Goal: Entertainment & Leisure: Consume media (video, audio)

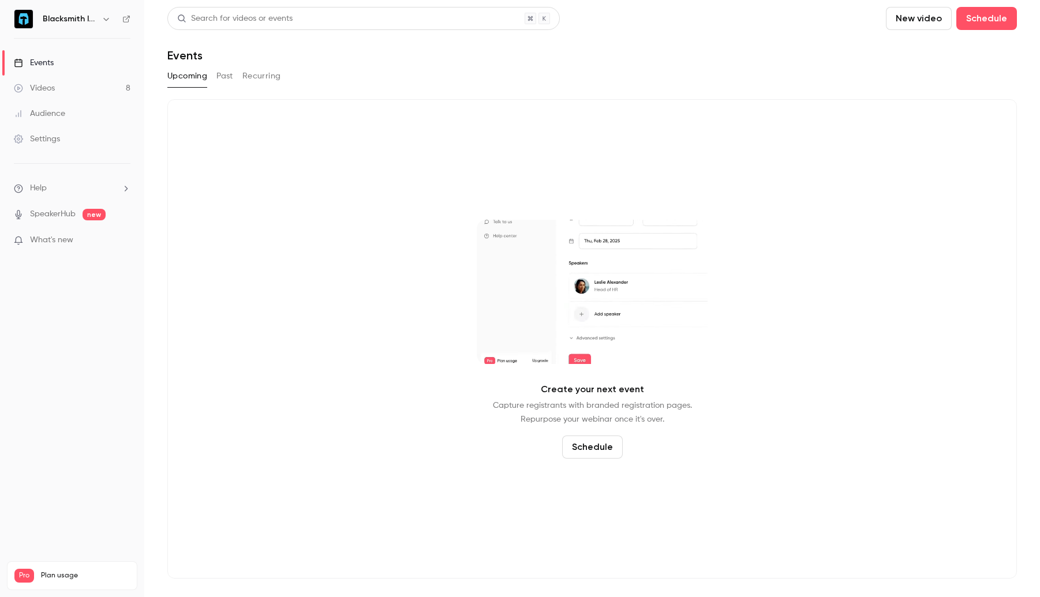
click at [226, 76] on button "Past" at bounding box center [224, 76] width 17 height 18
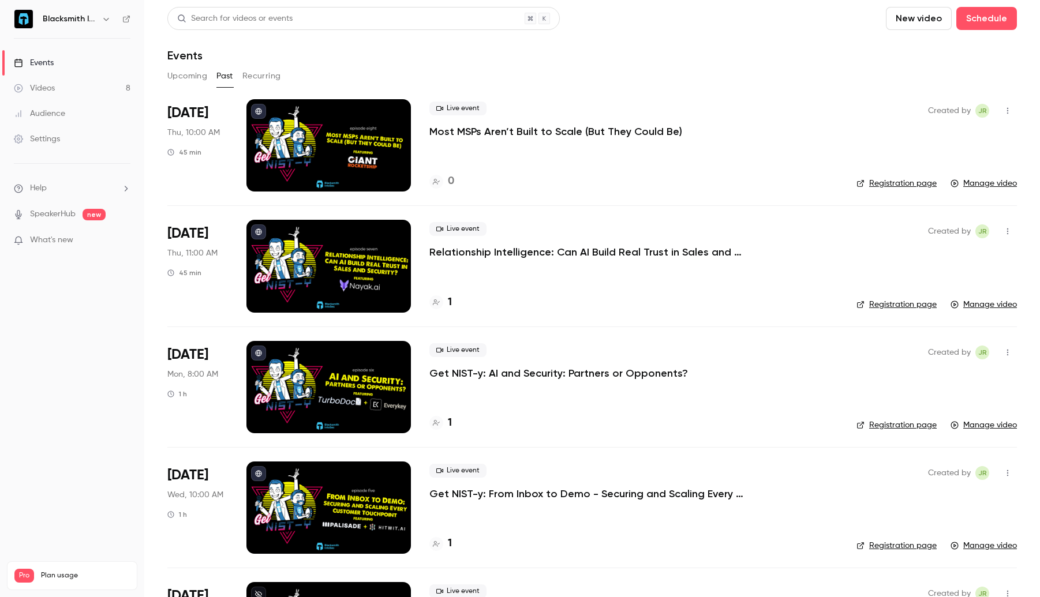
click at [257, 75] on button "Recurring" at bounding box center [261, 76] width 39 height 18
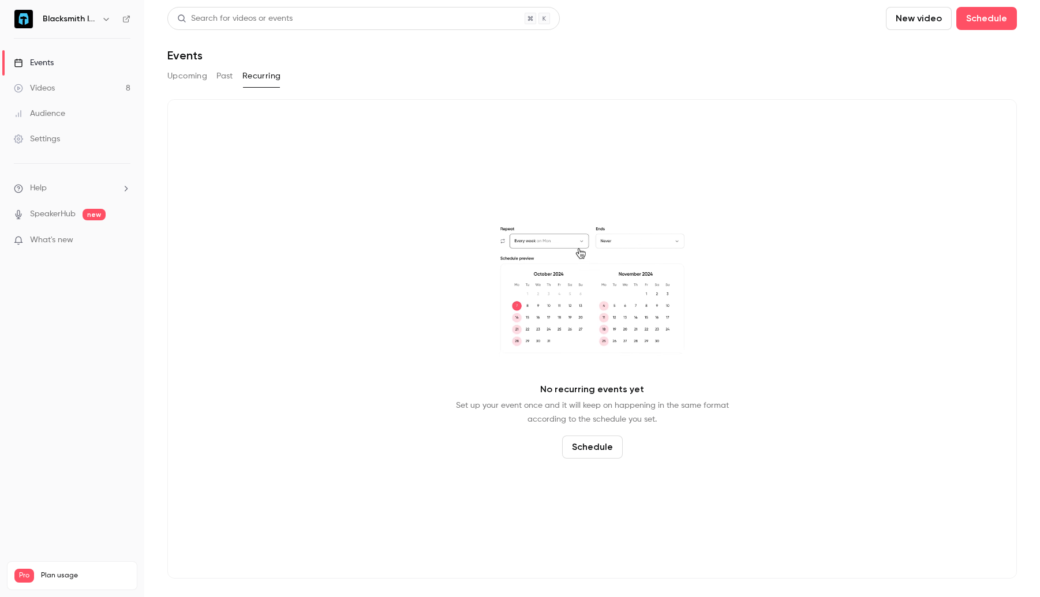
click at [192, 72] on button "Upcoming" at bounding box center [187, 76] width 40 height 18
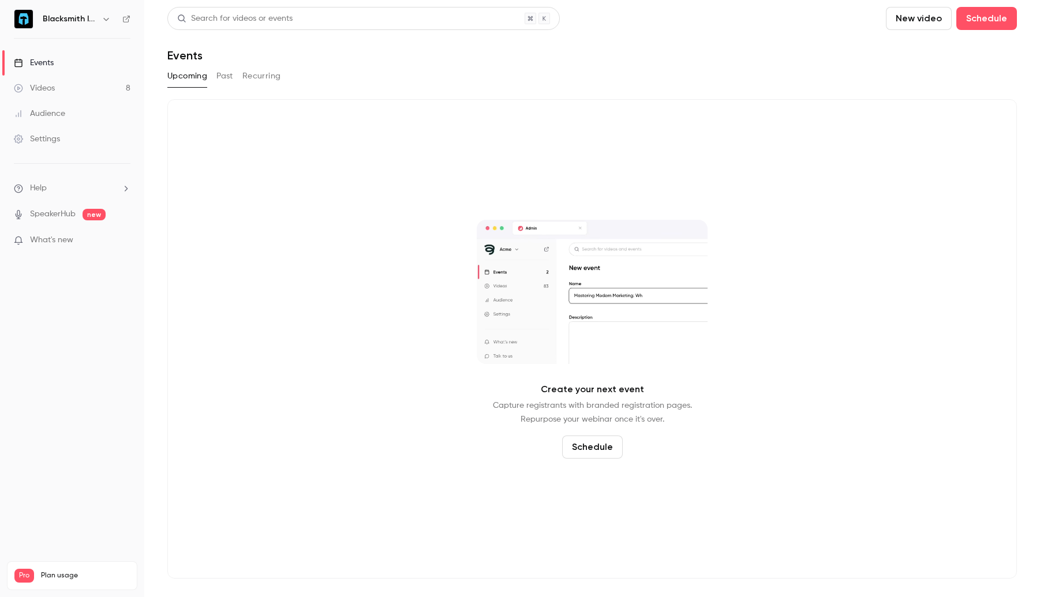
click at [59, 209] on link "SpeakerHub" at bounding box center [53, 214] width 46 height 12
click at [64, 241] on span "What's new" at bounding box center [51, 240] width 43 height 12
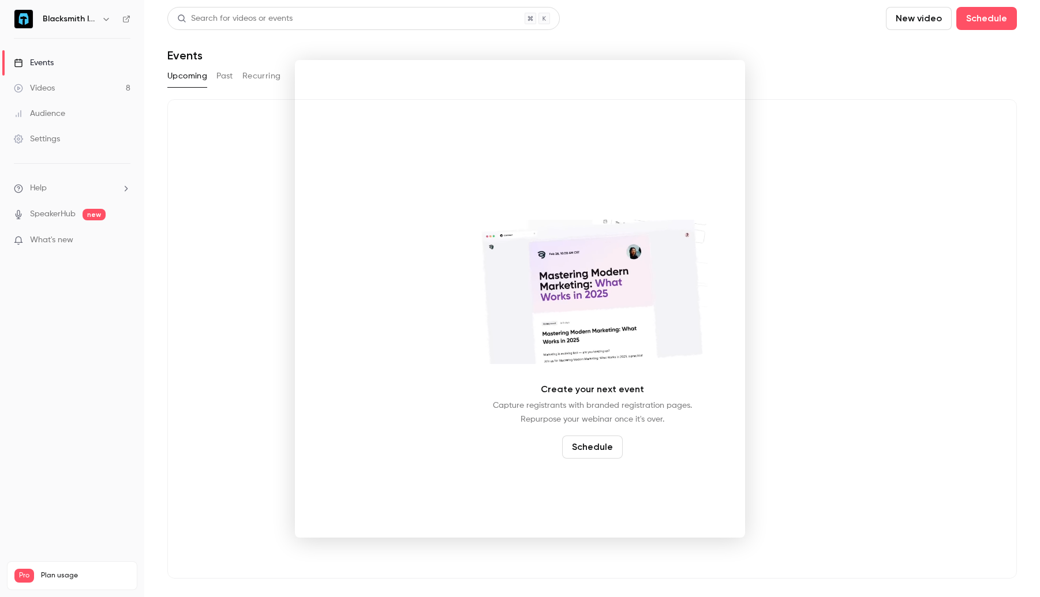
click at [123, 187] on div at bounding box center [520, 298] width 1040 height 597
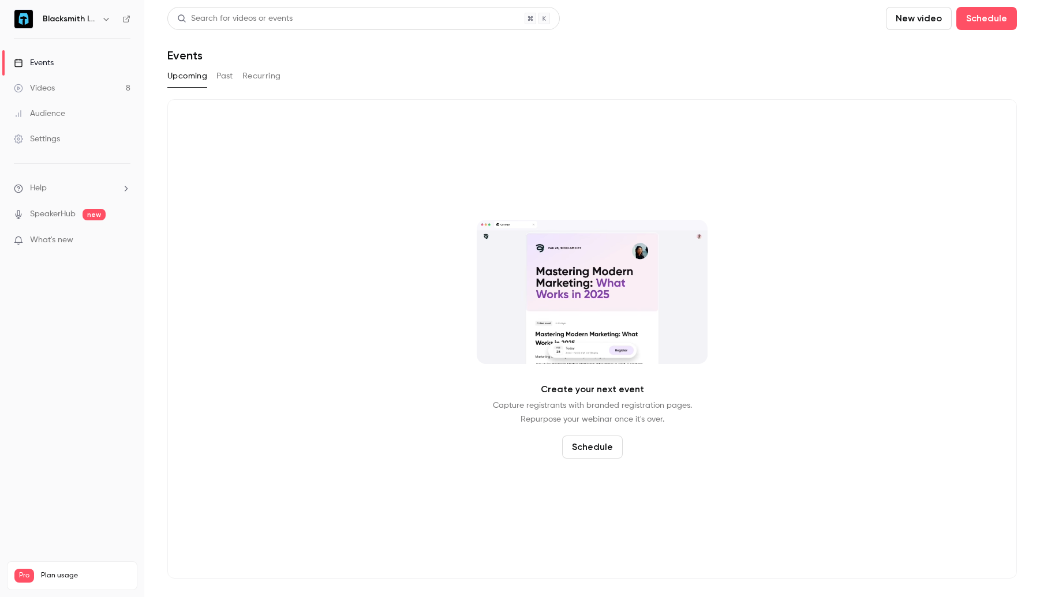
click at [103, 188] on li "Help" at bounding box center [72, 188] width 117 height 12
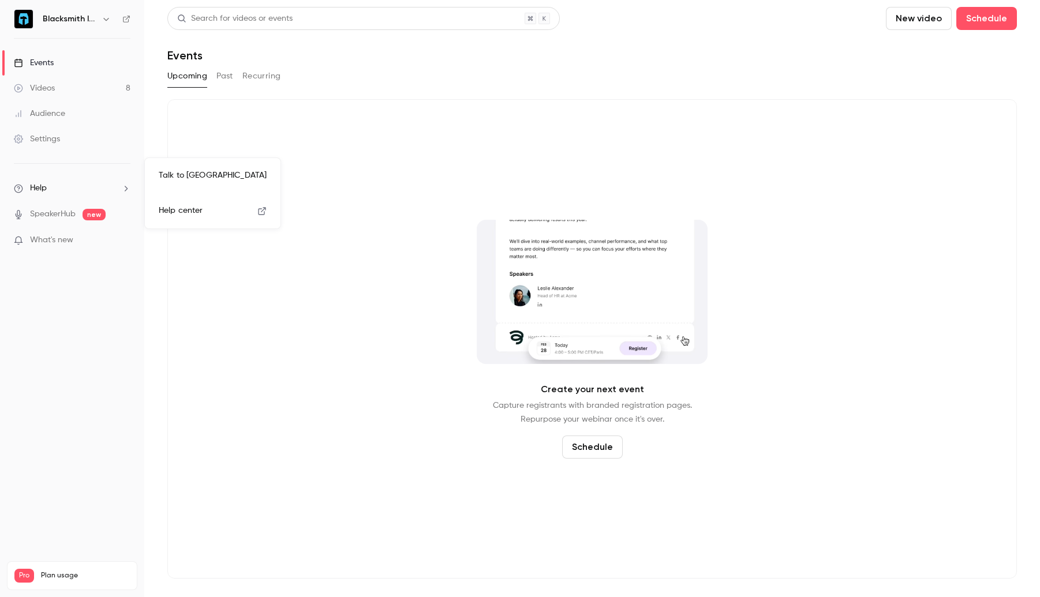
click at [187, 180] on link "Talk to [GEOGRAPHIC_DATA]" at bounding box center [212, 175] width 126 height 31
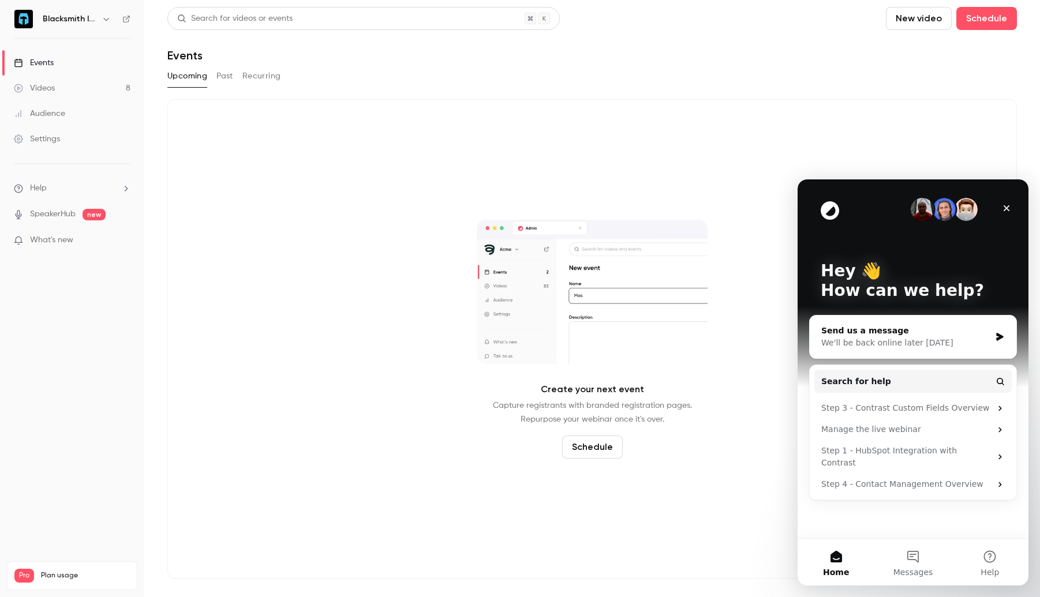
click at [908, 341] on div "We'll be back online later [DATE]" at bounding box center [905, 343] width 169 height 12
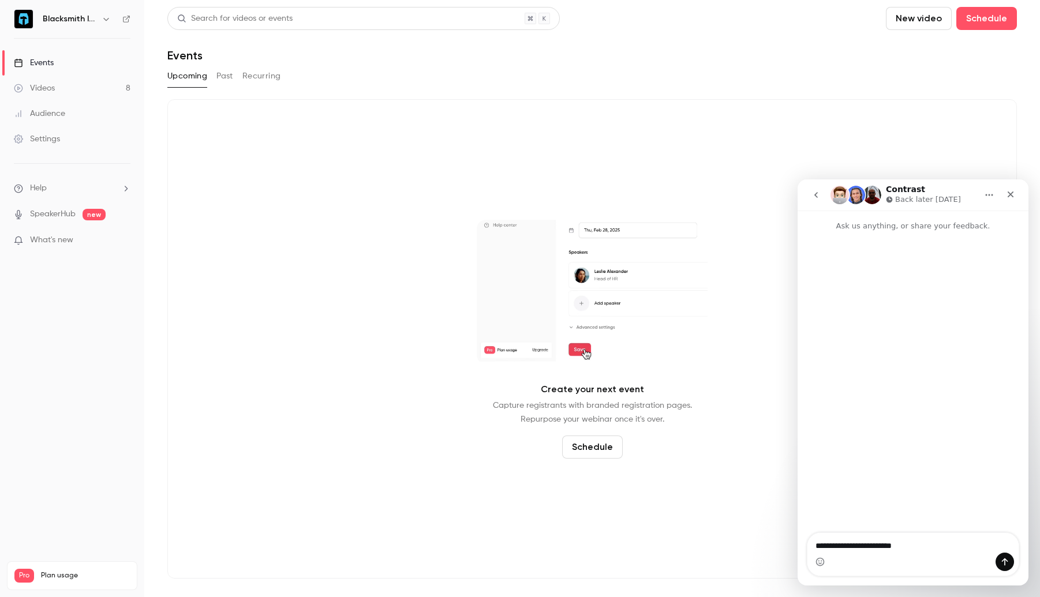
click at [76, 243] on p "What's new" at bounding box center [63, 240] width 98 height 12
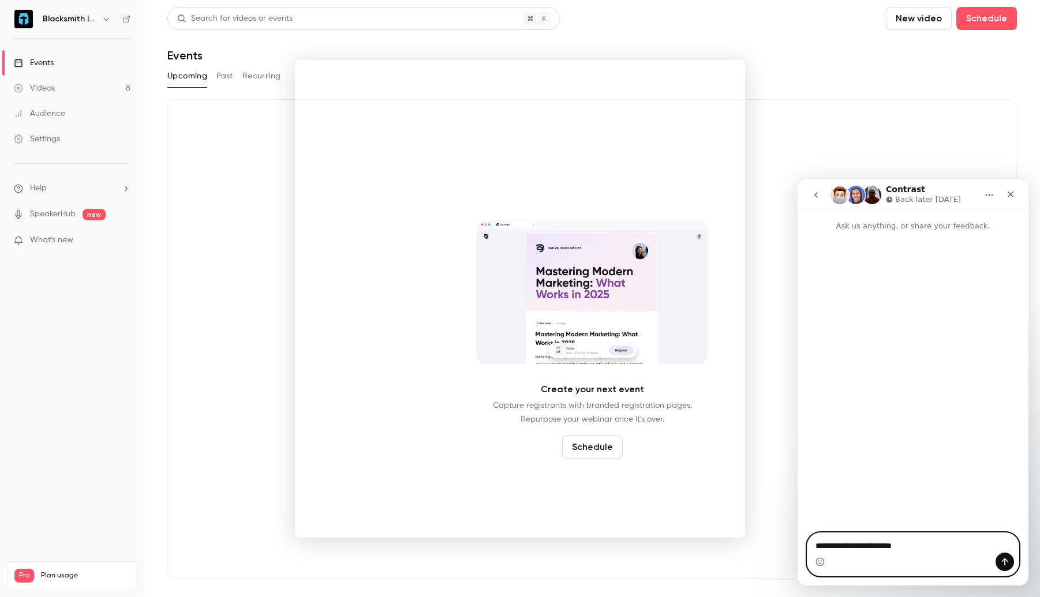
click at [943, 545] on textarea "**********" at bounding box center [913, 543] width 211 height 20
type textarea "**********"
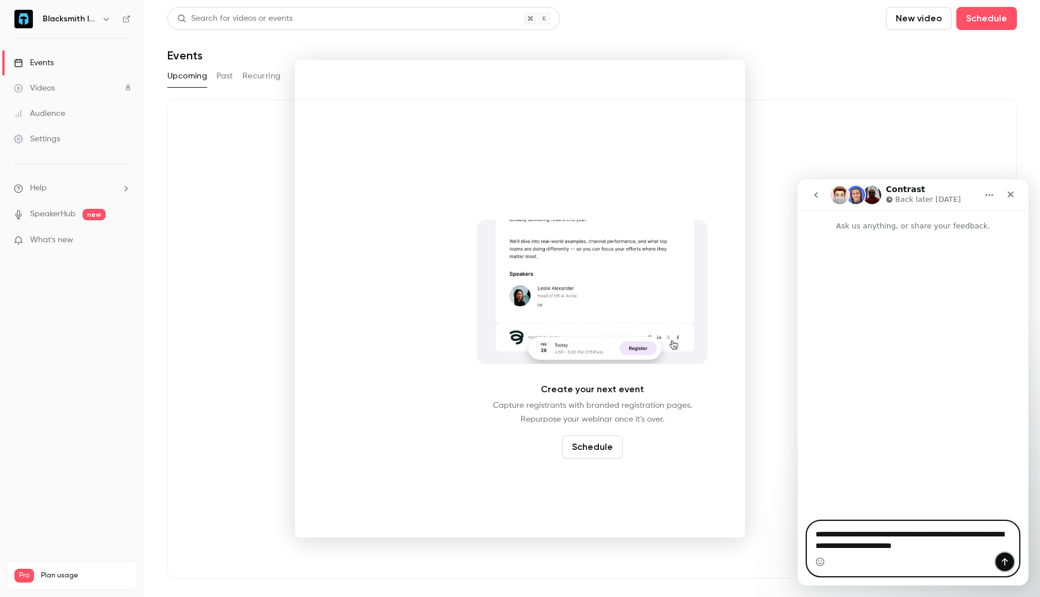
click at [1001, 560] on icon "Send a message…" at bounding box center [1004, 562] width 9 height 9
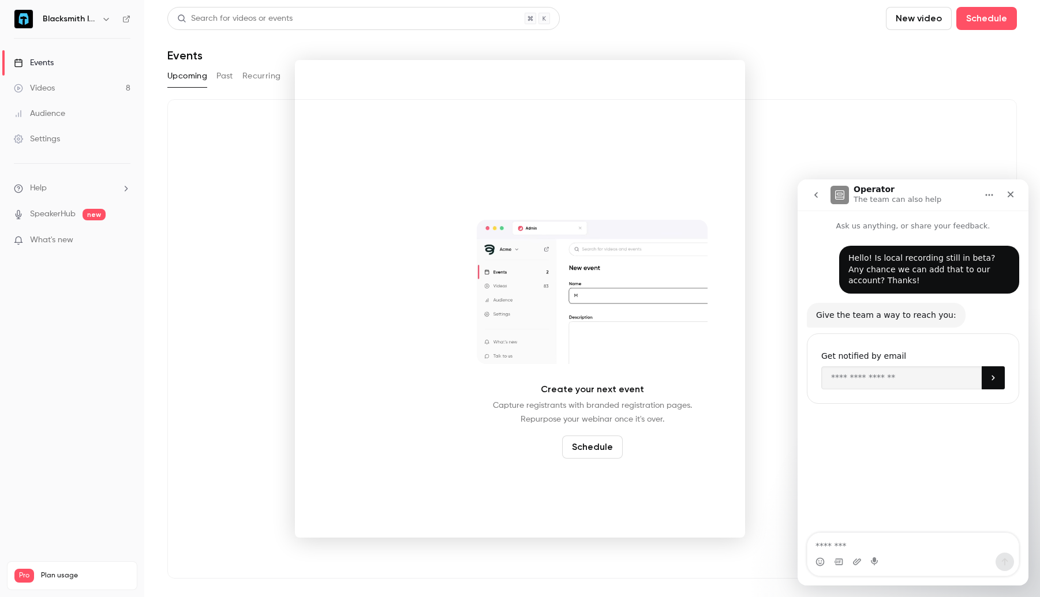
click at [216, 436] on div at bounding box center [520, 298] width 1040 height 597
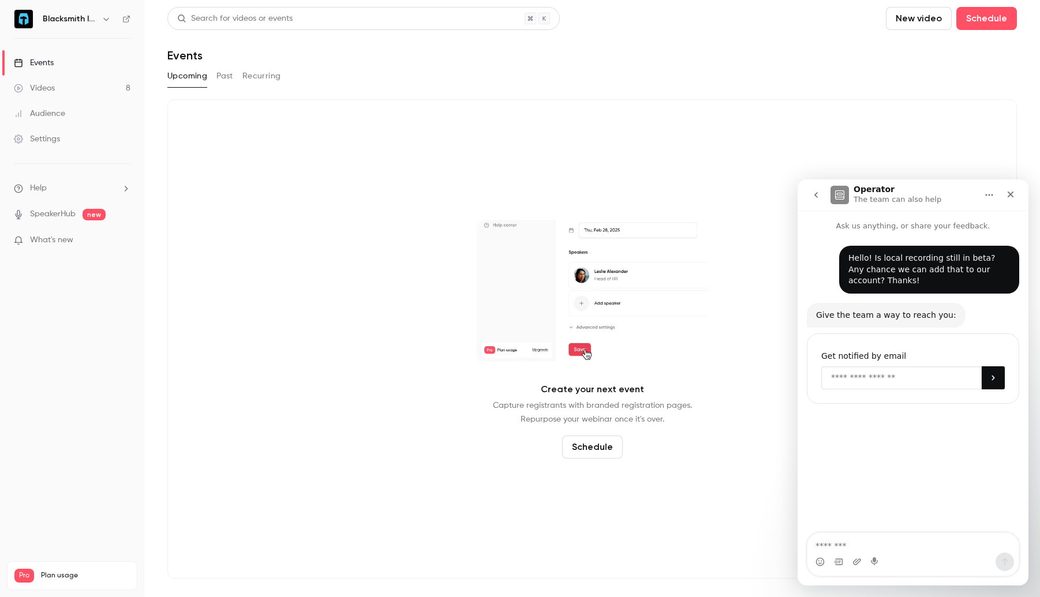
click at [853, 378] on input "Enter your email" at bounding box center [901, 378] width 160 height 23
type input "**********"
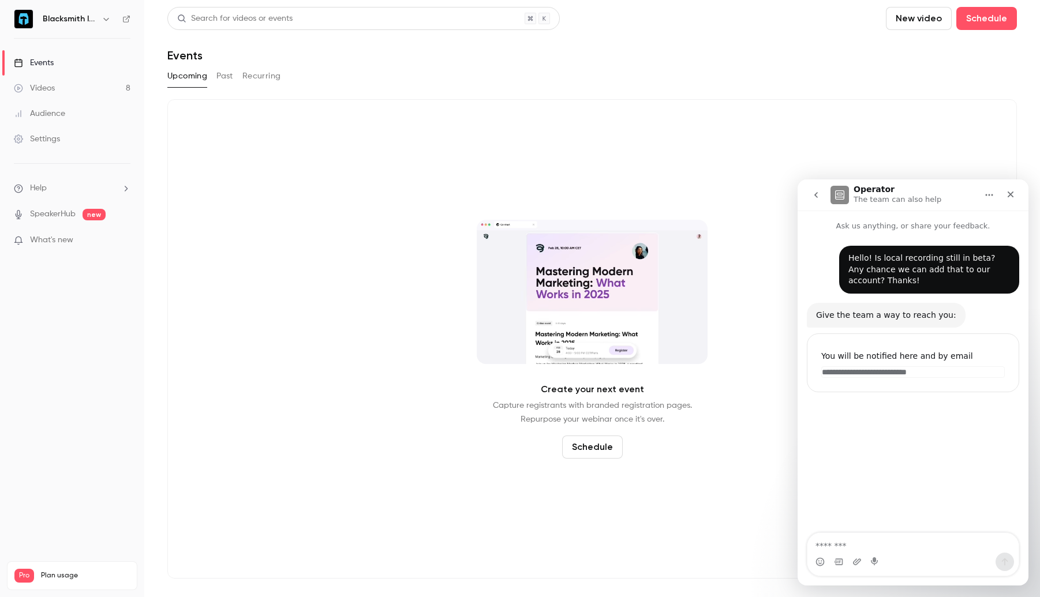
click at [60, 89] on link "Videos 8" at bounding box center [72, 88] width 144 height 25
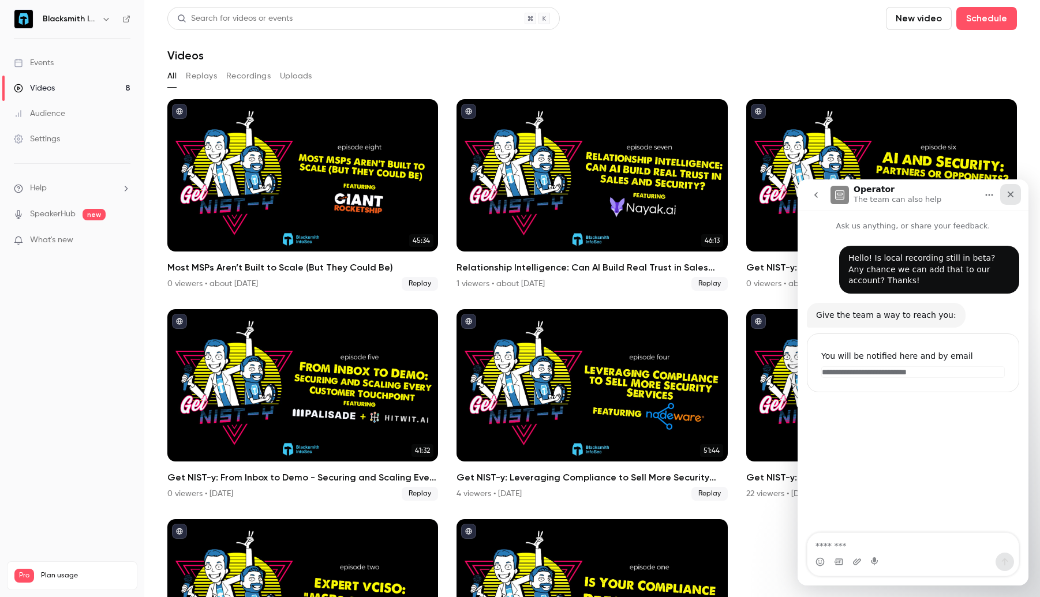
click at [1005, 197] on div "Close" at bounding box center [1010, 194] width 21 height 21
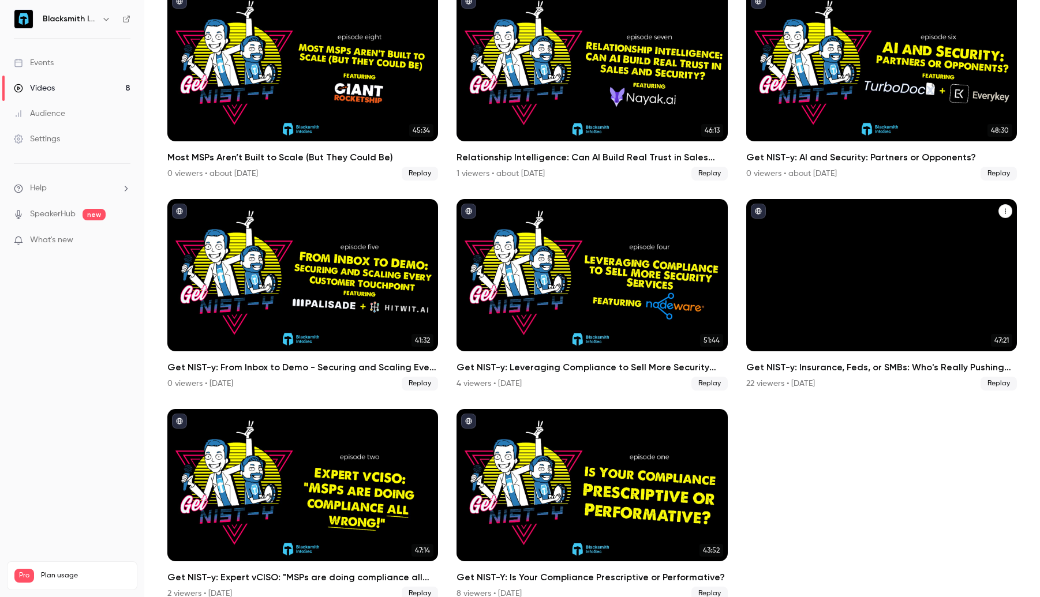
scroll to position [128, 0]
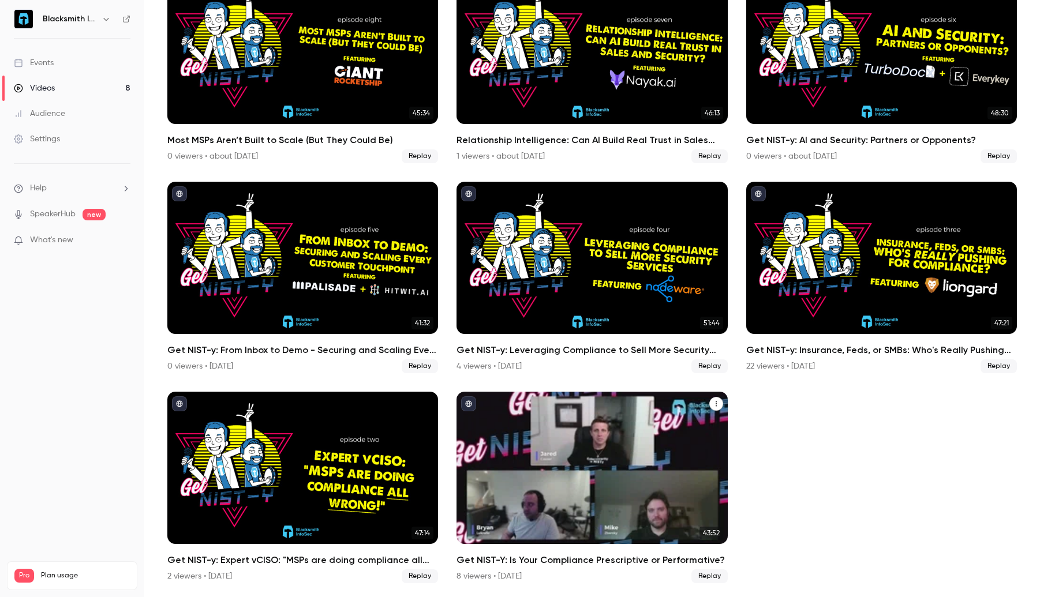
click at [716, 406] on icon "Get NIST-Y: Is Your Compliance Prescriptive or Performative?" at bounding box center [716, 404] width 1 height 5
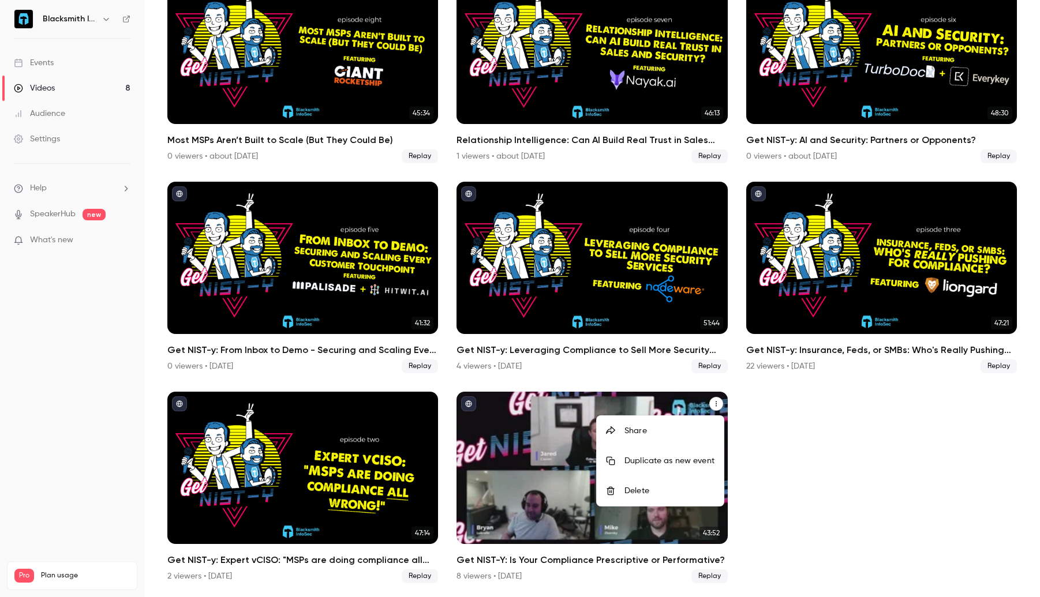
click at [767, 439] on div at bounding box center [520, 298] width 1040 height 597
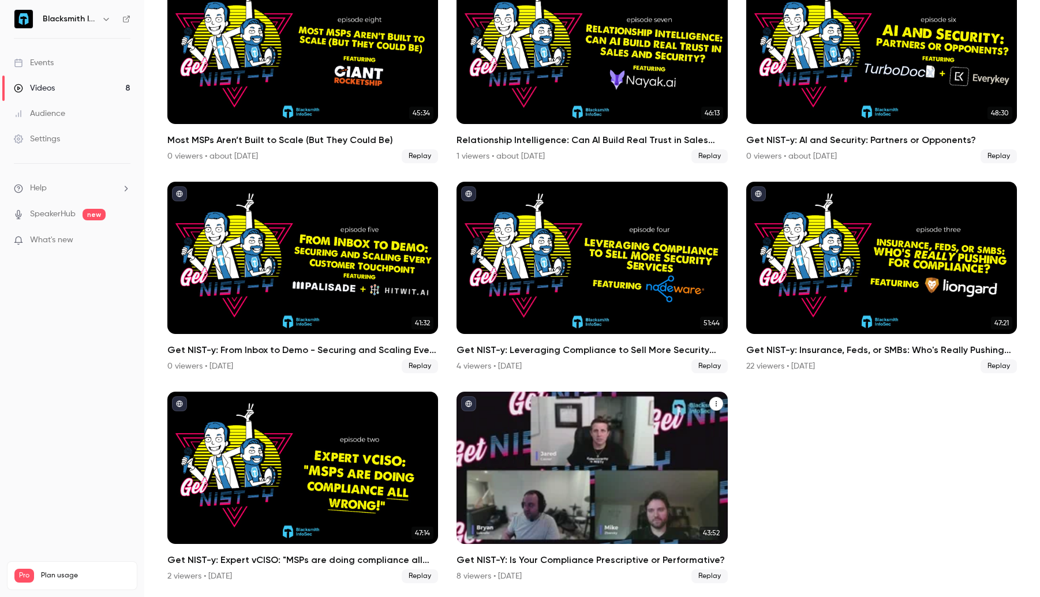
click at [593, 433] on div "Get NIST-Y: Is Your Compliance Prescriptive or Performative?" at bounding box center [592, 468] width 271 height 152
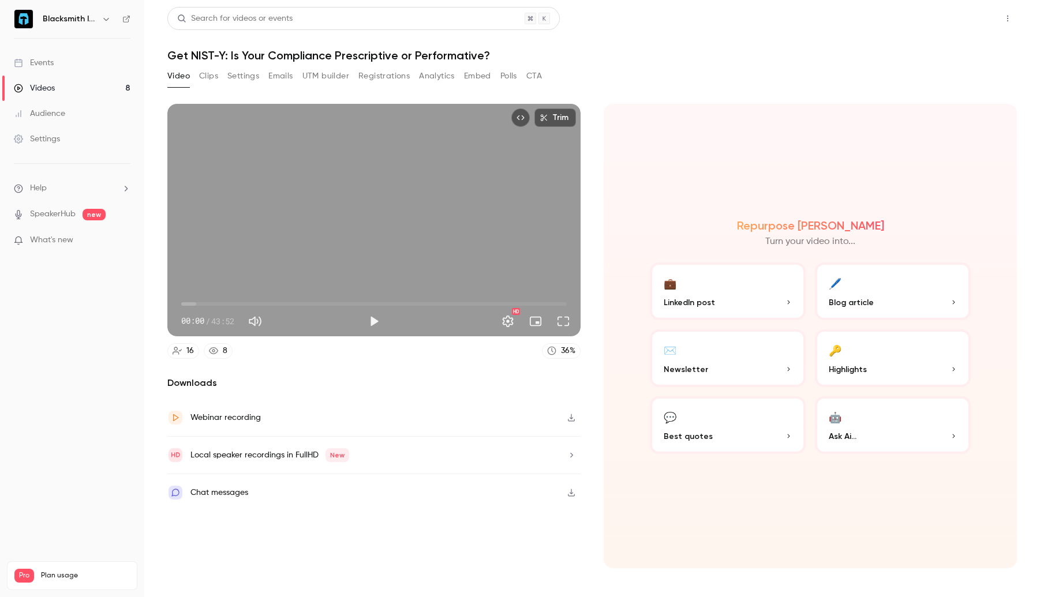
click at [968, 18] on button "Share" at bounding box center [967, 18] width 46 height 23
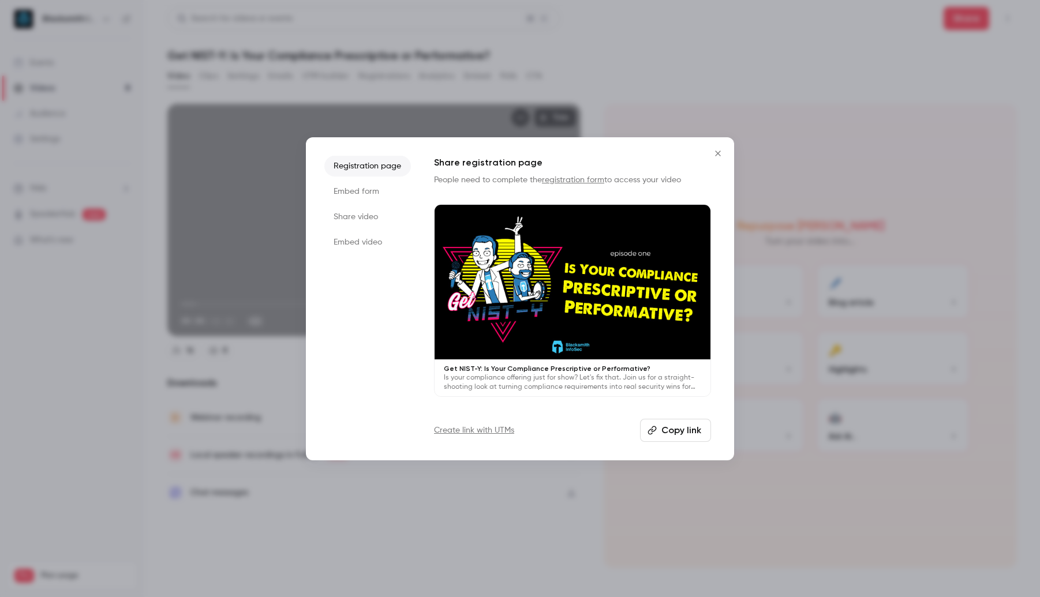
click at [712, 151] on icon "Close" at bounding box center [718, 153] width 14 height 9
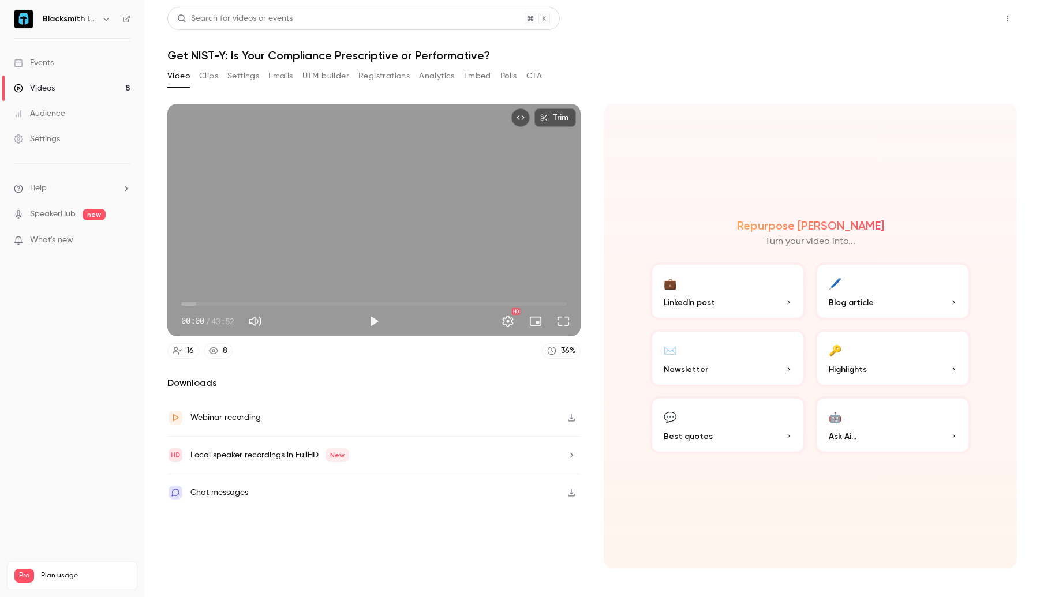
click at [980, 26] on button "Share" at bounding box center [967, 18] width 46 height 23
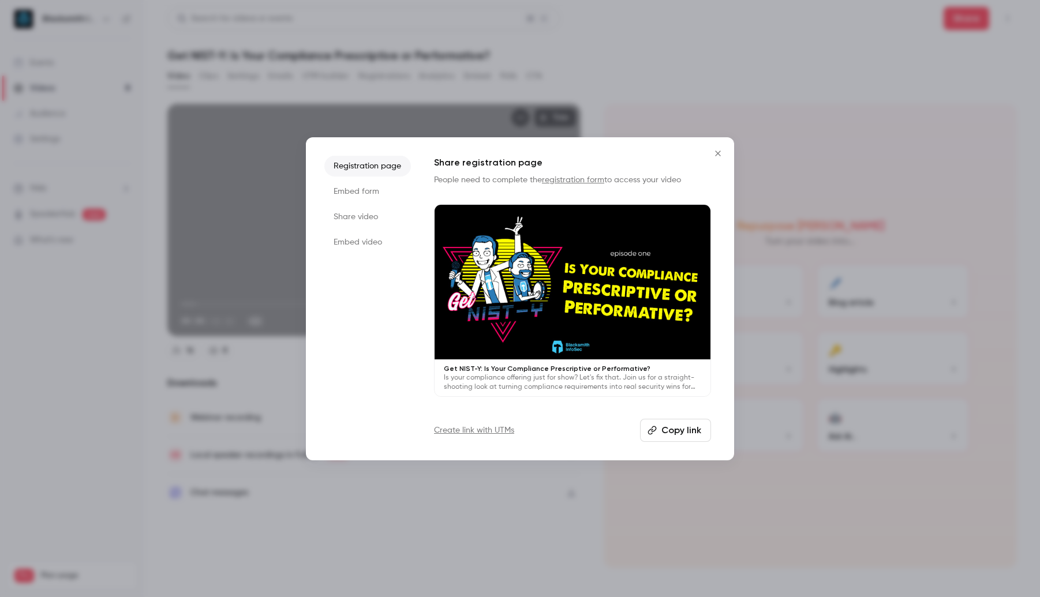
click at [365, 190] on li "Embed form" at bounding box center [367, 191] width 87 height 21
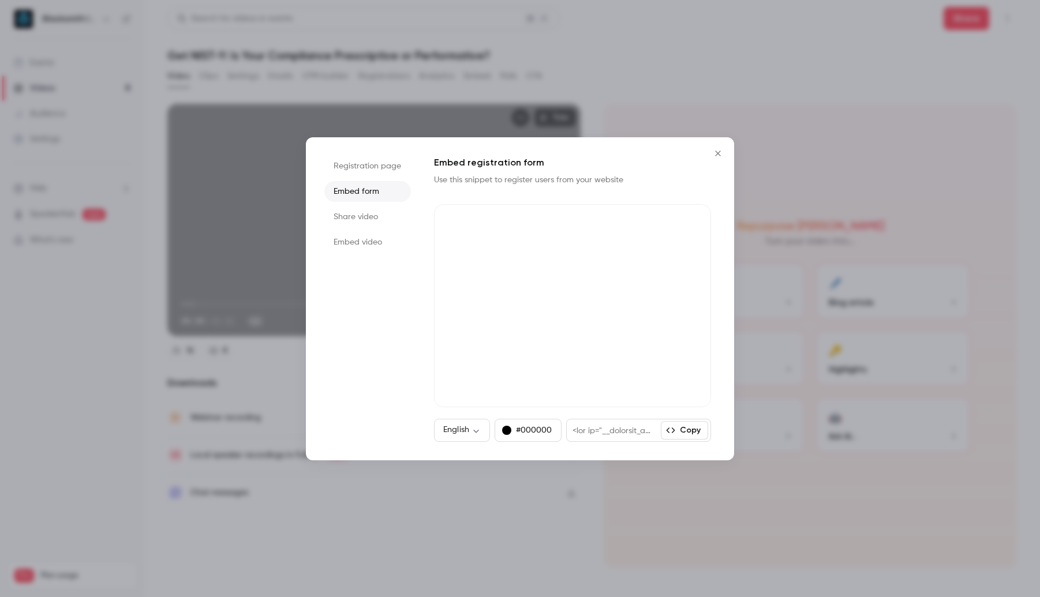
click at [362, 210] on li "Share video" at bounding box center [367, 217] width 87 height 21
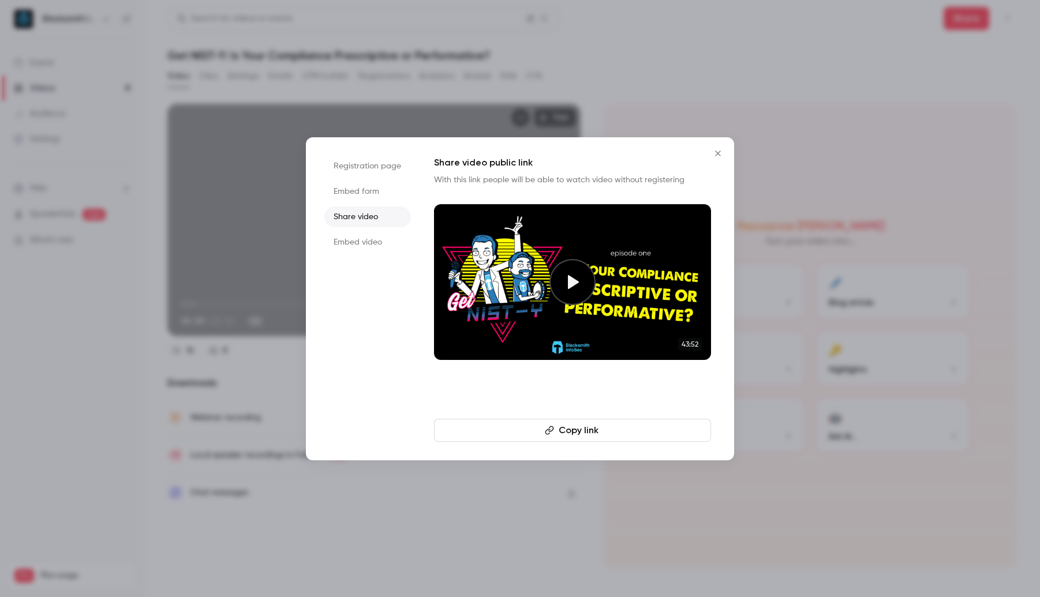
click at [365, 239] on li "Embed video" at bounding box center [367, 242] width 87 height 21
click at [371, 170] on li "Registration page" at bounding box center [367, 166] width 87 height 21
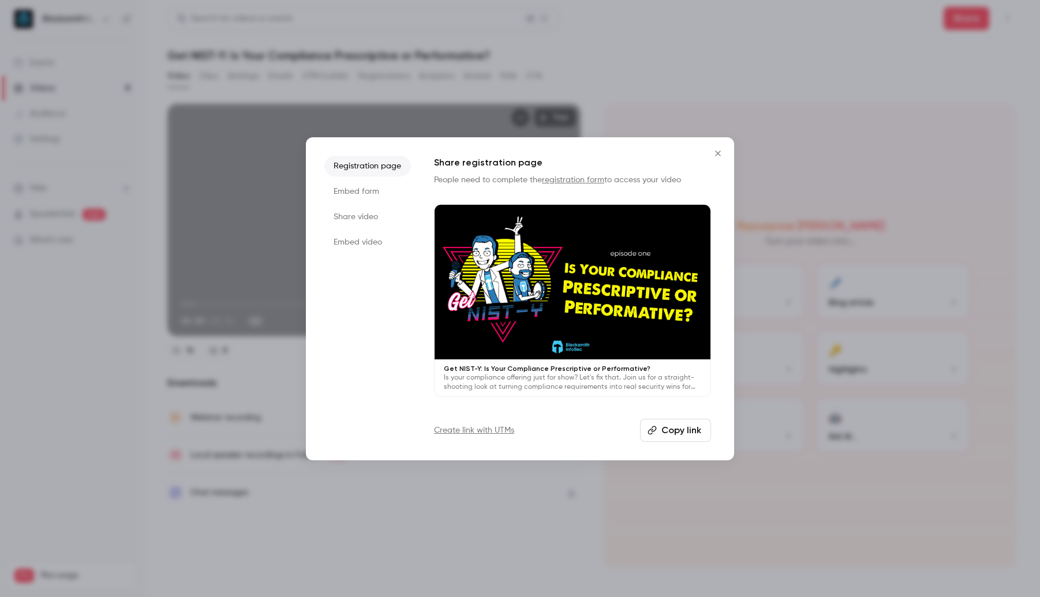
click at [717, 156] on icon "Close" at bounding box center [718, 153] width 14 height 9
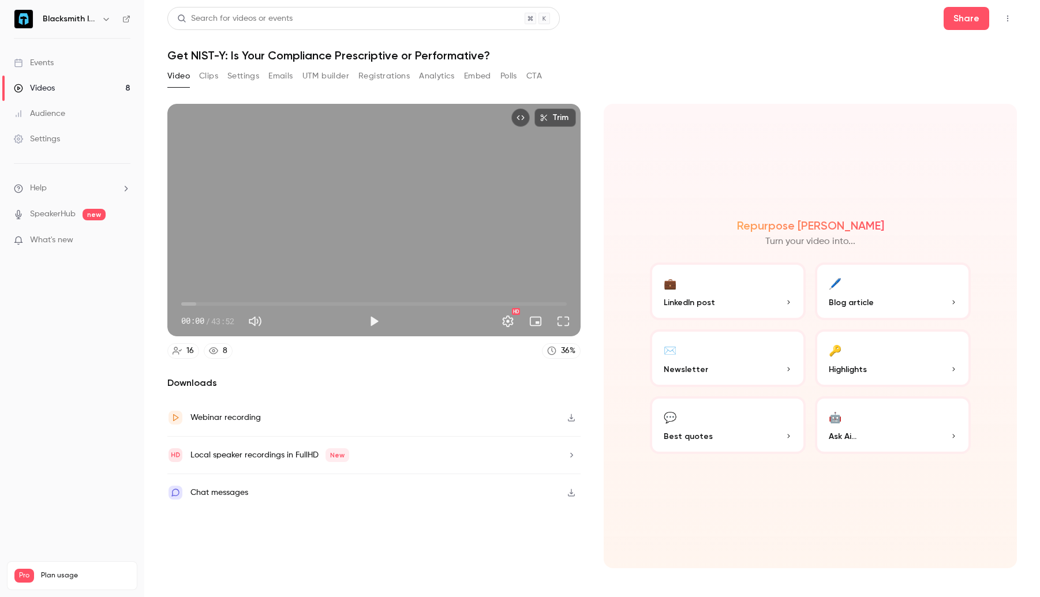
click at [458, 460] on div "Local speaker recordings in FullHD New" at bounding box center [373, 456] width 413 height 38
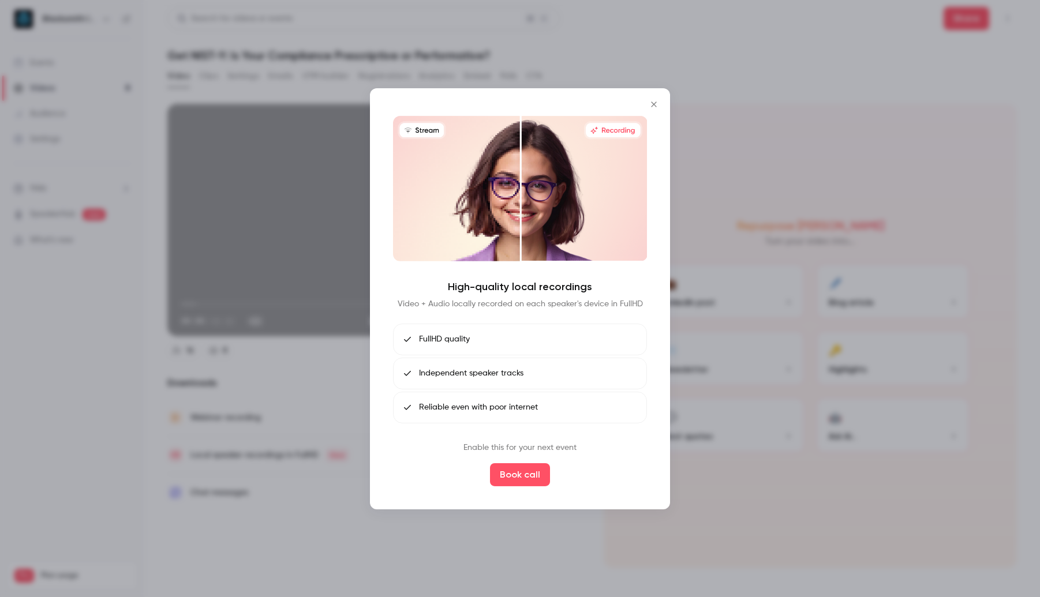
click at [656, 96] on button "Close" at bounding box center [653, 103] width 23 height 23
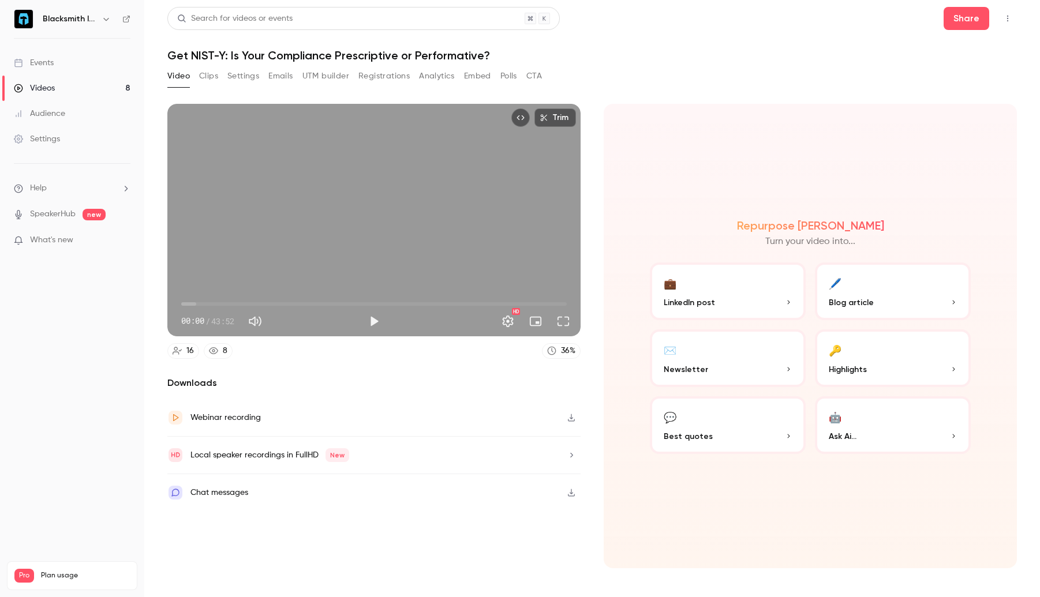
click at [340, 422] on div "Webinar recording" at bounding box center [373, 418] width 413 height 38
click at [240, 76] on button "Settings" at bounding box center [243, 76] width 32 height 18
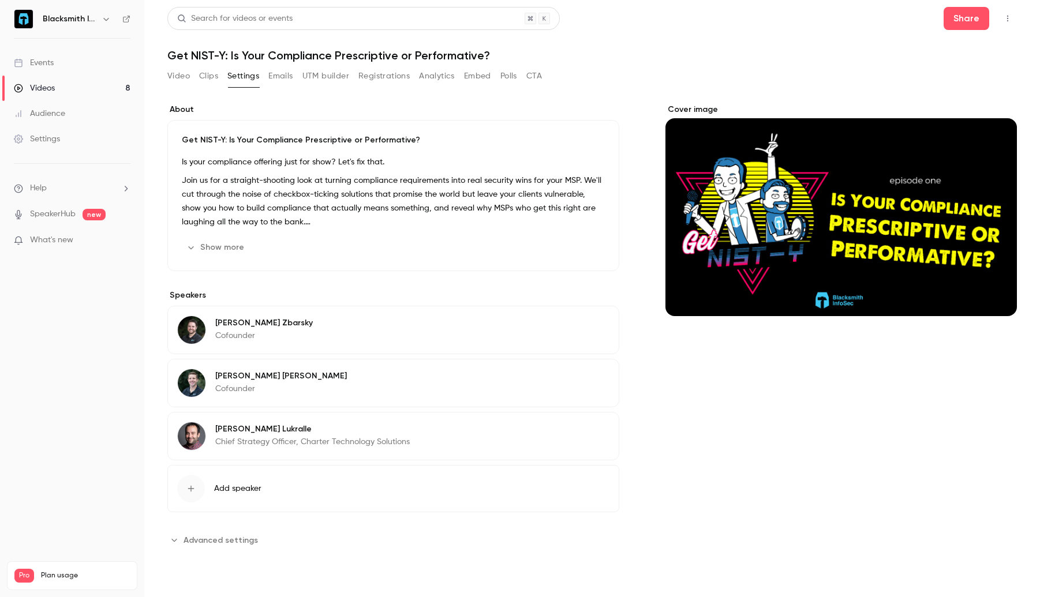
click at [225, 245] on button "Show more" at bounding box center [216, 247] width 69 height 18
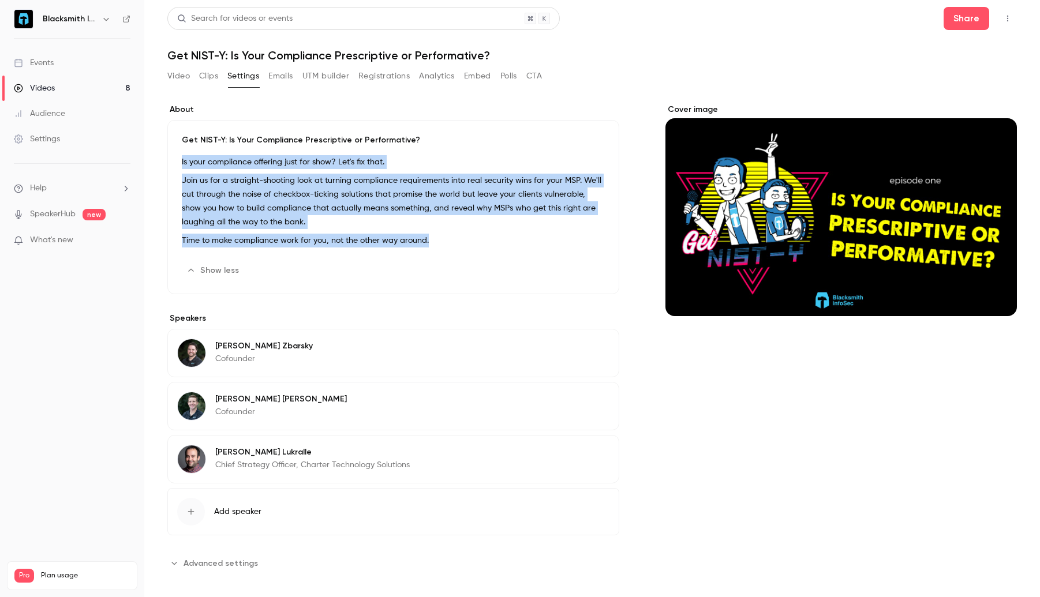
drag, startPoint x: 182, startPoint y: 163, endPoint x: 437, endPoint y: 240, distance: 266.6
click at [437, 240] on div "Is your compliance offering just for show? Let's fix that. Join us for a straig…" at bounding box center [393, 203] width 423 height 97
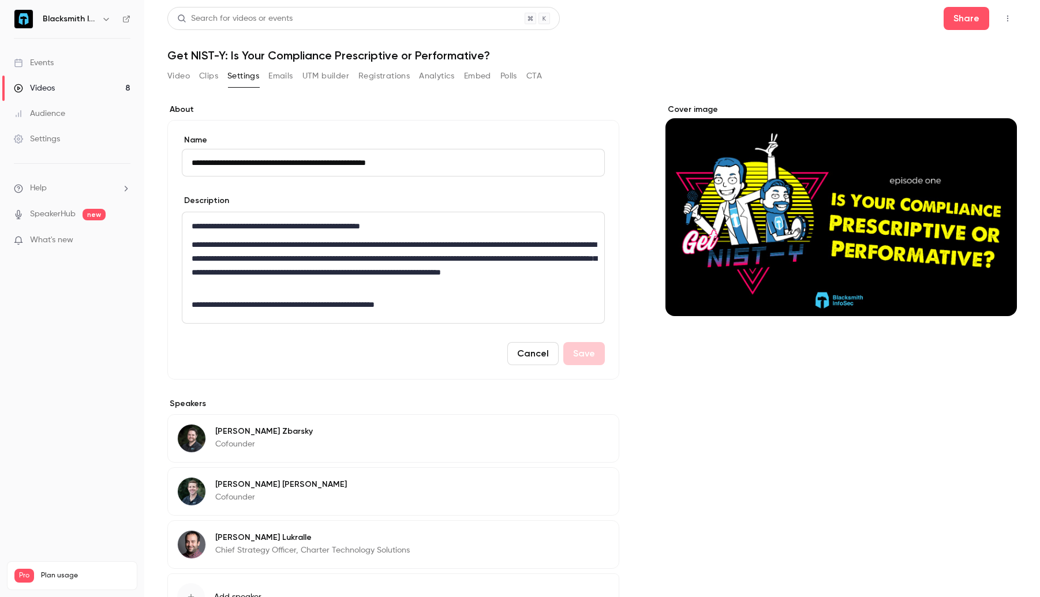
click at [432, 267] on p "**********" at bounding box center [393, 265] width 403 height 55
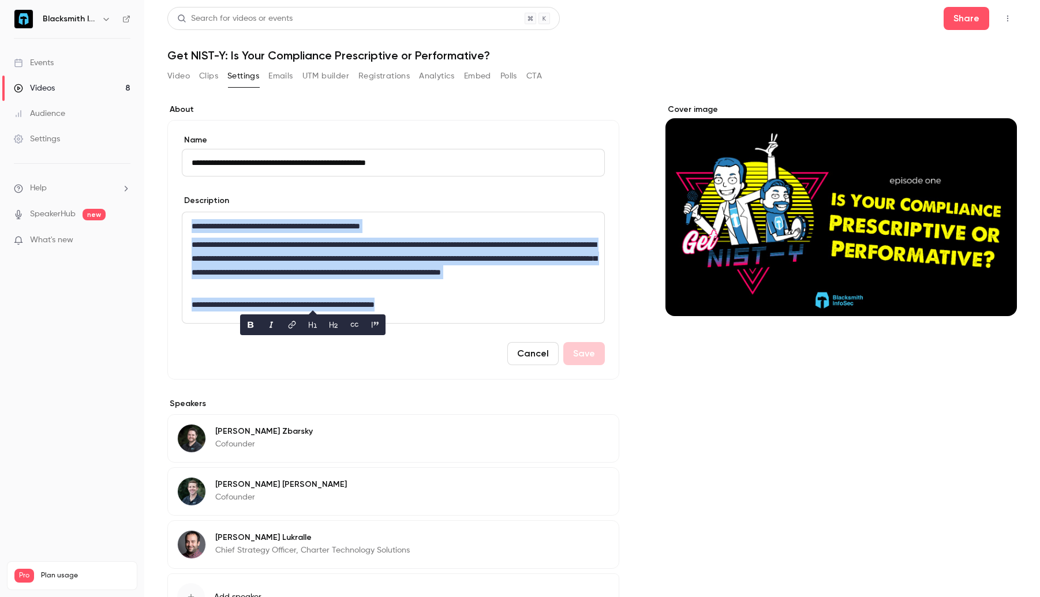
copy div "**********"
click at [537, 349] on button "Cancel" at bounding box center [532, 353] width 51 height 23
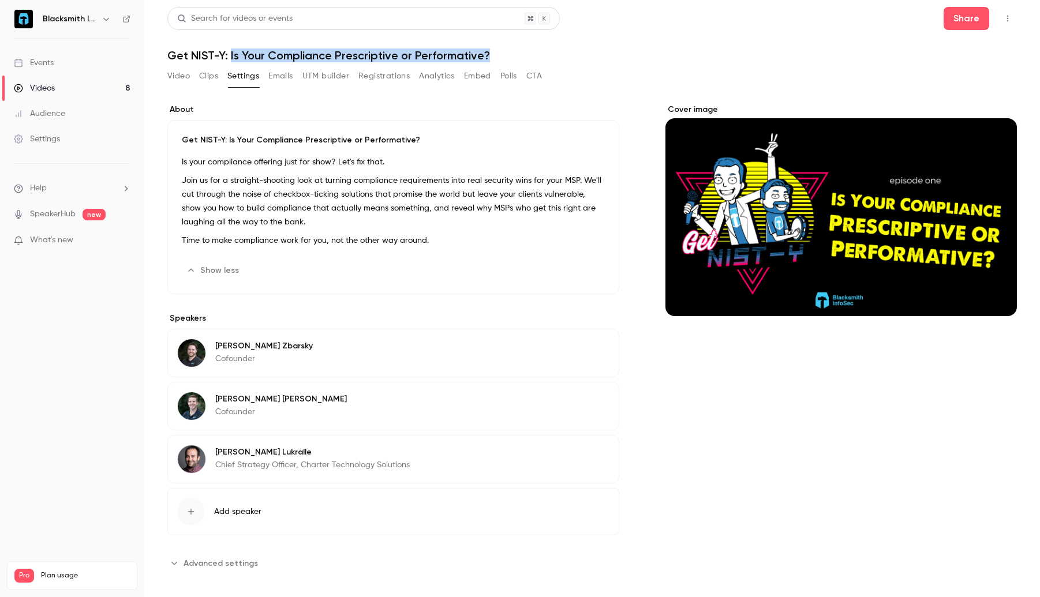
drag, startPoint x: 230, startPoint y: 56, endPoint x: 509, endPoint y: 48, distance: 278.3
click at [509, 48] on h1 "Get NIST-Y: Is Your Compliance Prescriptive or Performative?" at bounding box center [592, 55] width 850 height 14
copy h1 "Is Your Compliance Prescriptive or Performative?"
click at [177, 76] on button "Video" at bounding box center [178, 76] width 23 height 18
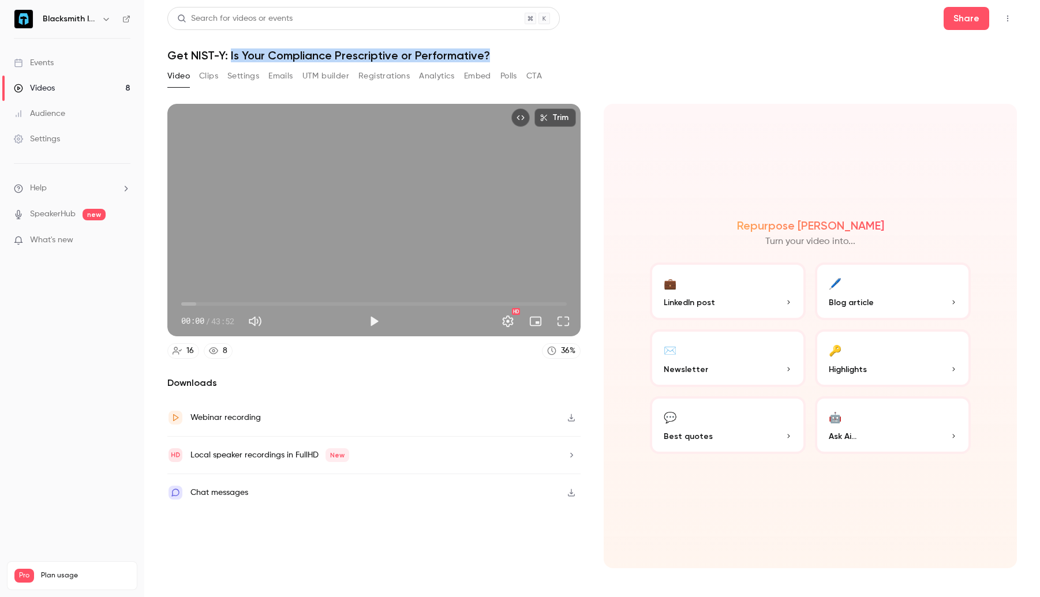
click at [570, 416] on icon "button" at bounding box center [571, 418] width 9 height 8
click at [509, 322] on button "Settings" at bounding box center [507, 321] width 23 height 23
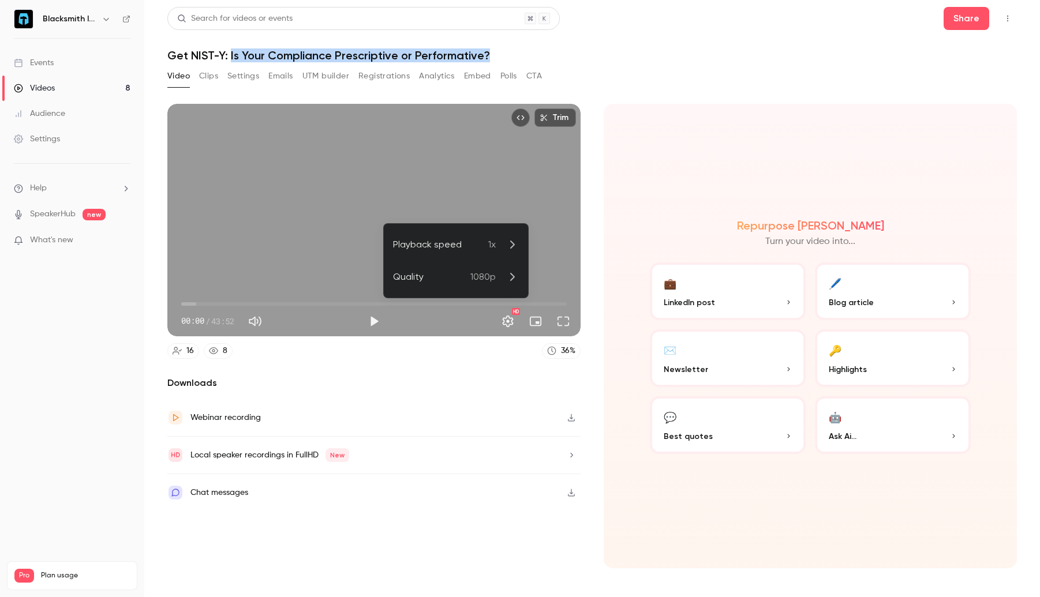
click at [516, 274] on icon at bounding box center [512, 277] width 14 height 14
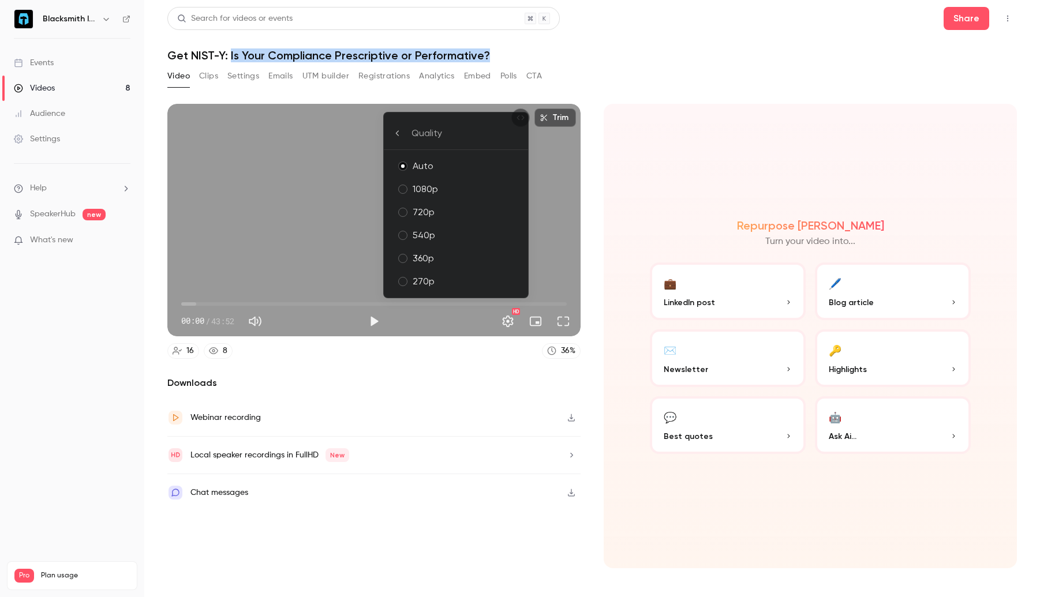
click at [484, 181] on li "1080p" at bounding box center [456, 189] width 144 height 23
